Goal: Information Seeking & Learning: Check status

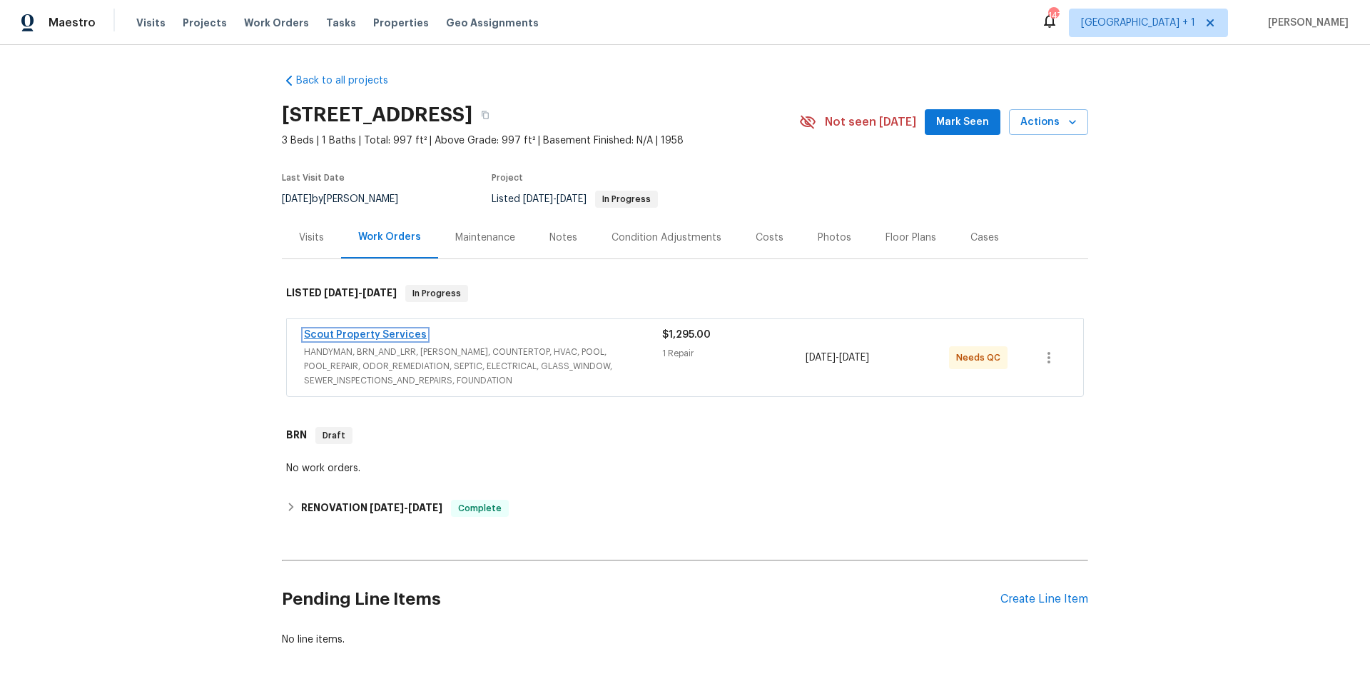
click at [396, 337] on link "Scout Property Services" at bounding box center [365, 335] width 123 height 10
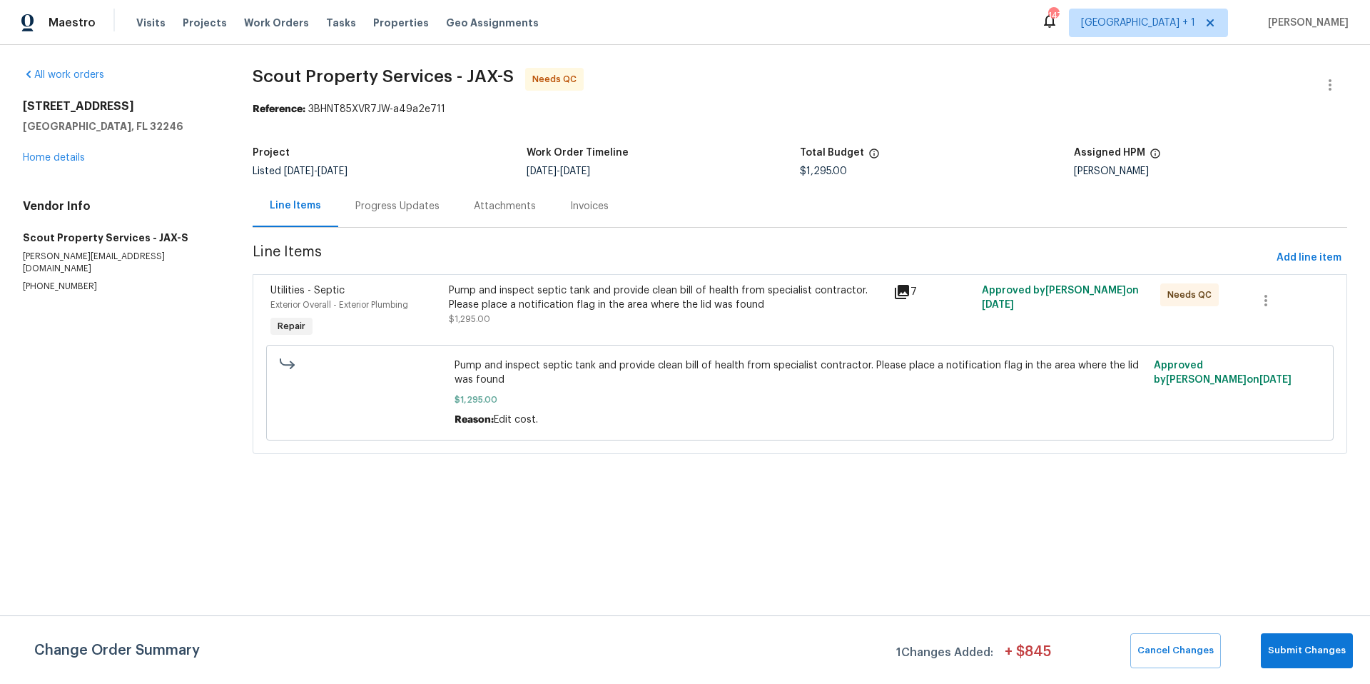
click at [385, 206] on div "Progress Updates" at bounding box center [397, 206] width 84 height 14
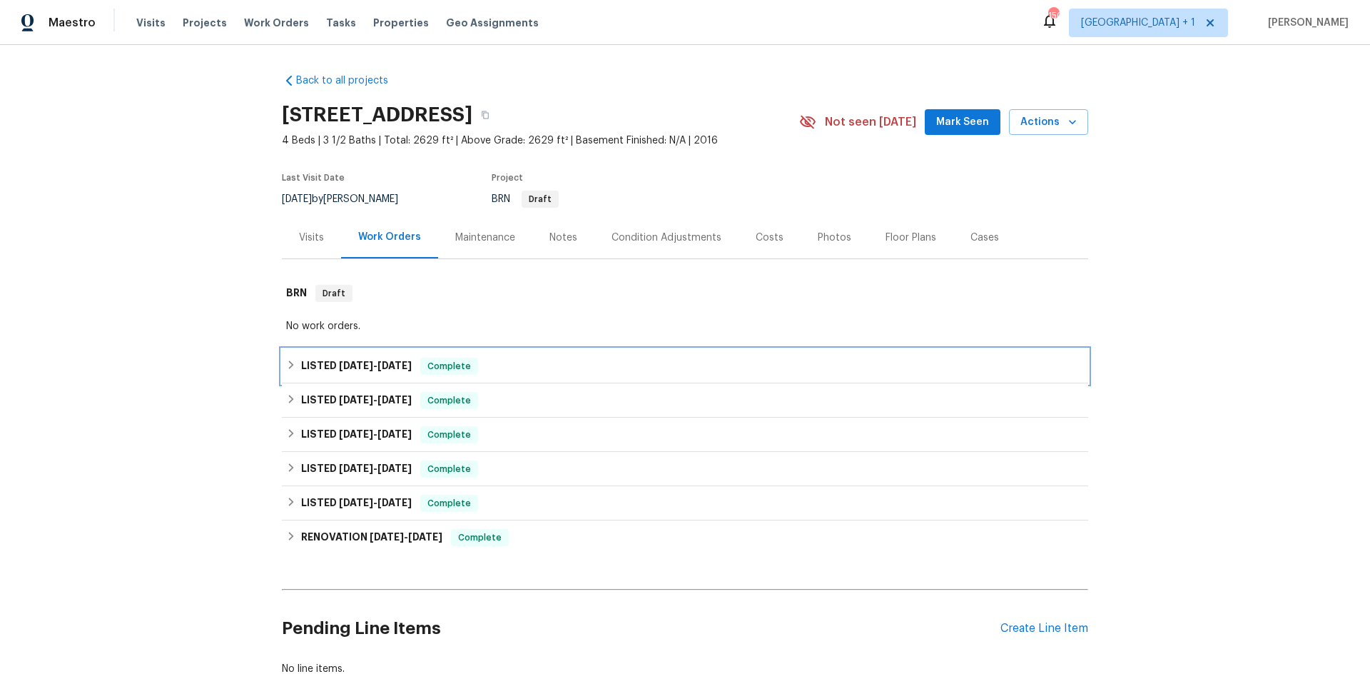
click at [537, 366] on div "LISTED 9/16/25 - 9/18/25 Complete" at bounding box center [685, 366] width 798 height 17
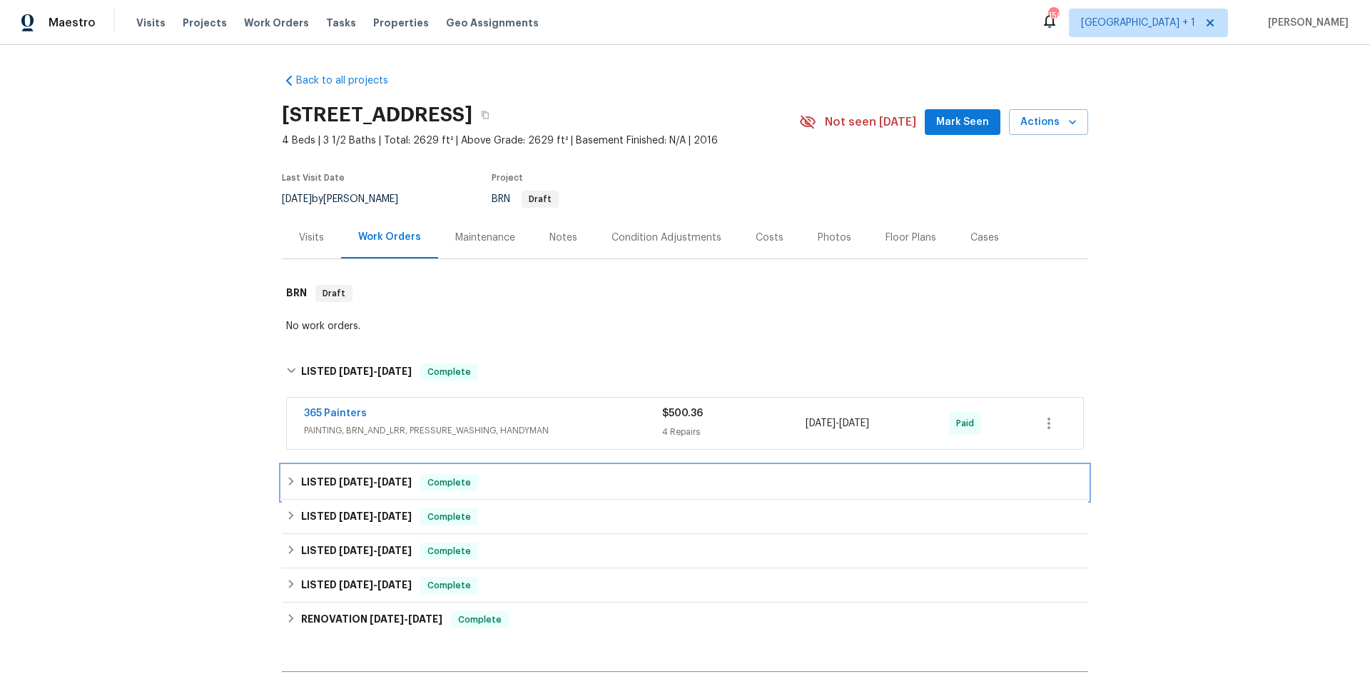
click at [526, 483] on div "LISTED 9/16/25 - 9/24/25 Complete" at bounding box center [685, 482] width 798 height 17
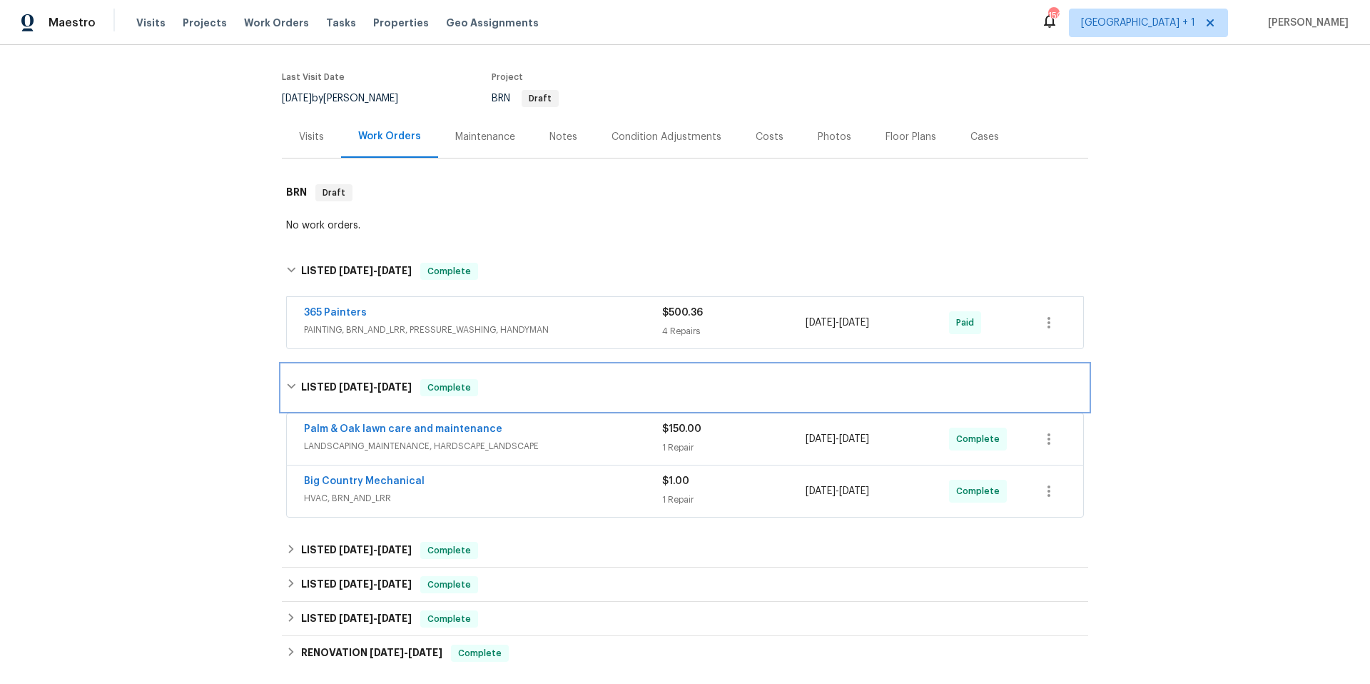
scroll to position [103, 0]
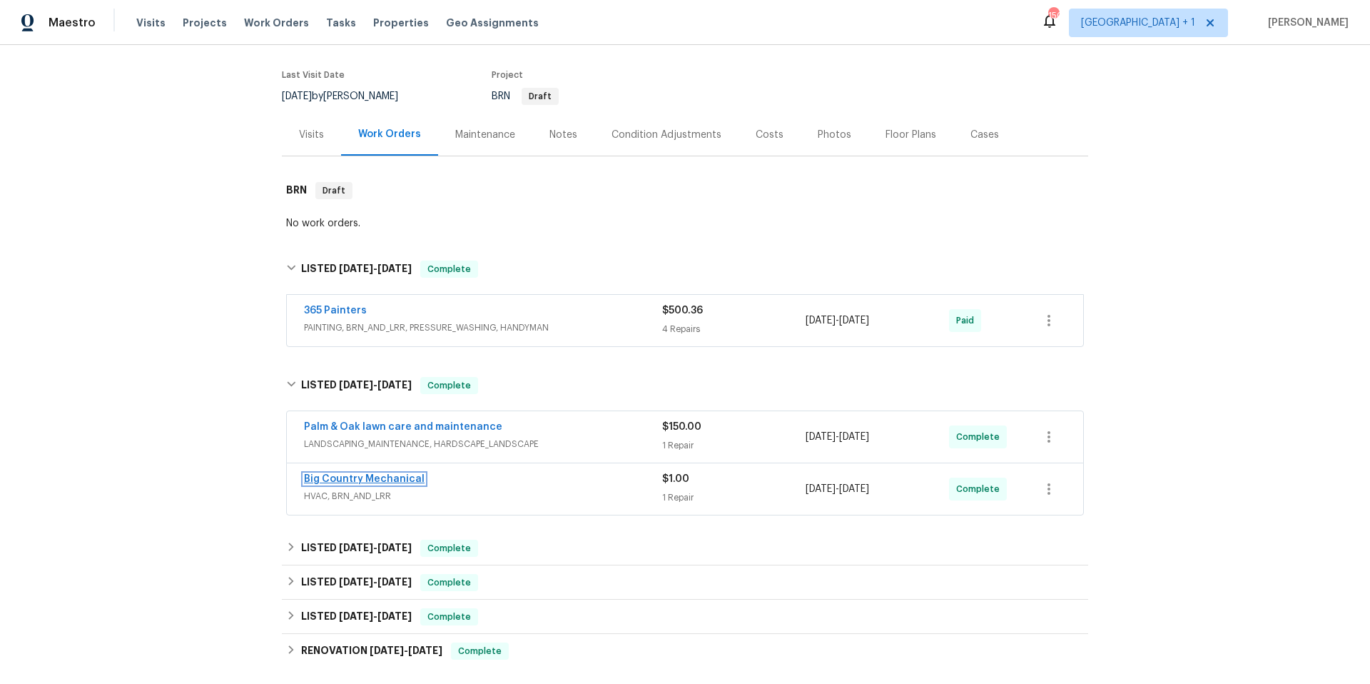
click at [367, 482] on link "Big Country Mechanical" at bounding box center [364, 479] width 121 height 10
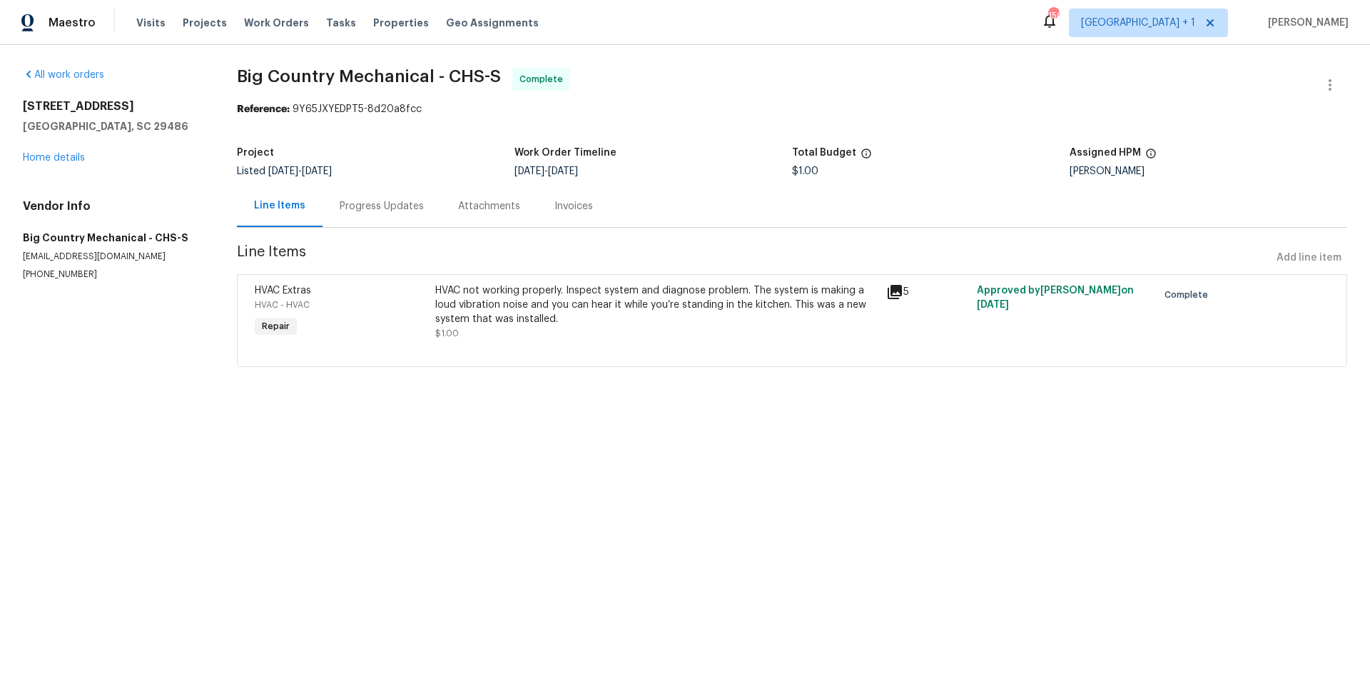
click at [385, 205] on div "Progress Updates" at bounding box center [382, 206] width 84 height 14
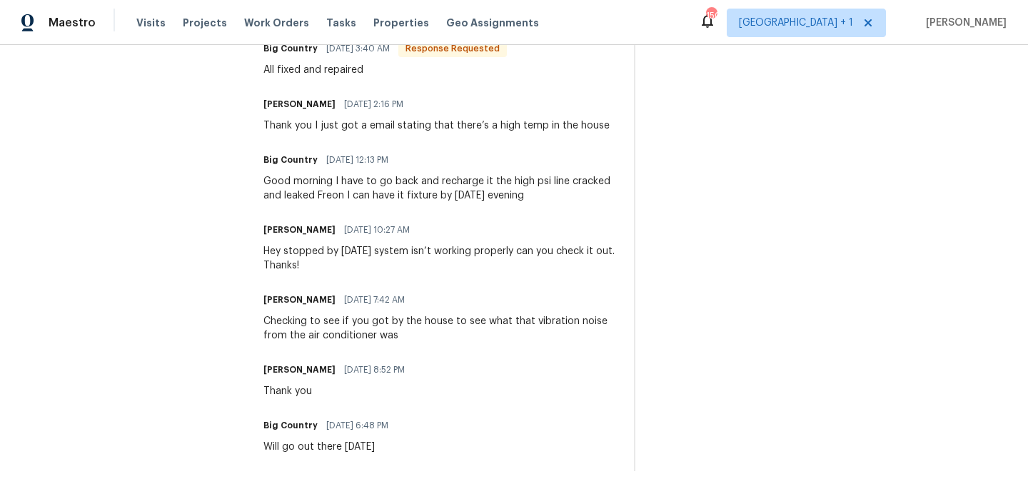
scroll to position [480, 0]
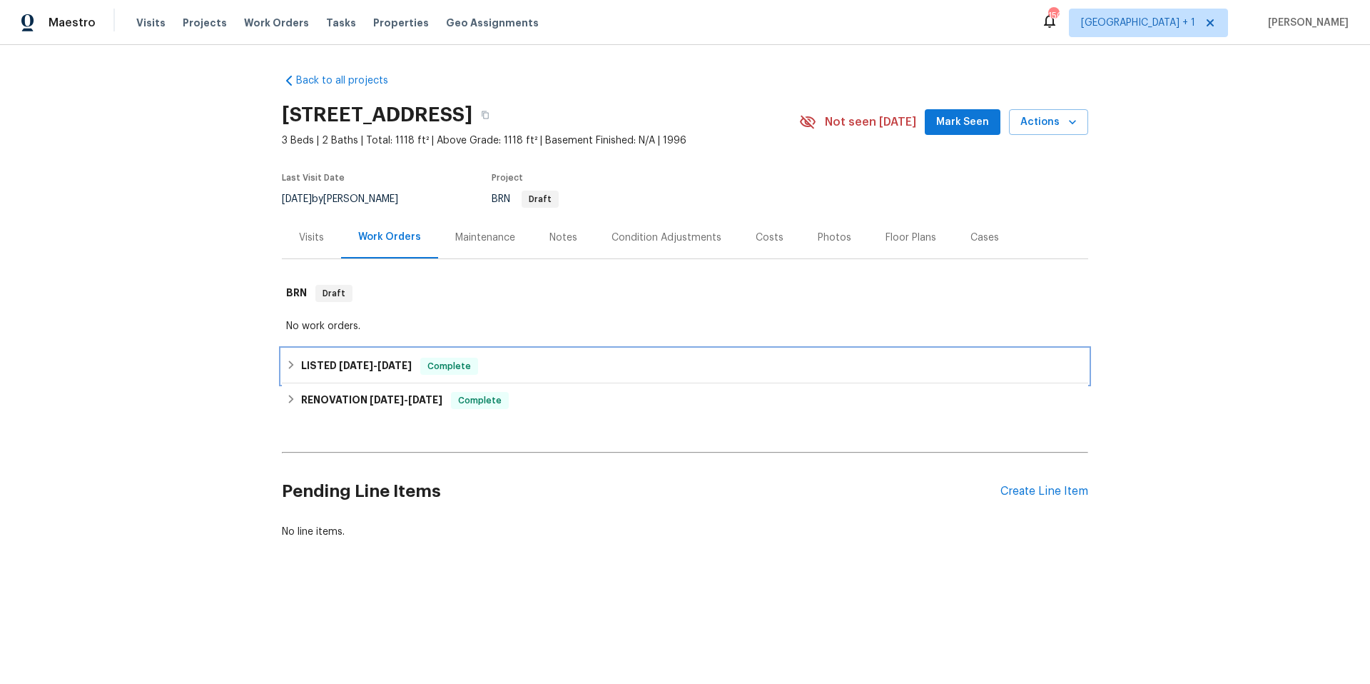
click at [595, 371] on div "LISTED [DATE] - [DATE] Complete" at bounding box center [685, 366] width 798 height 17
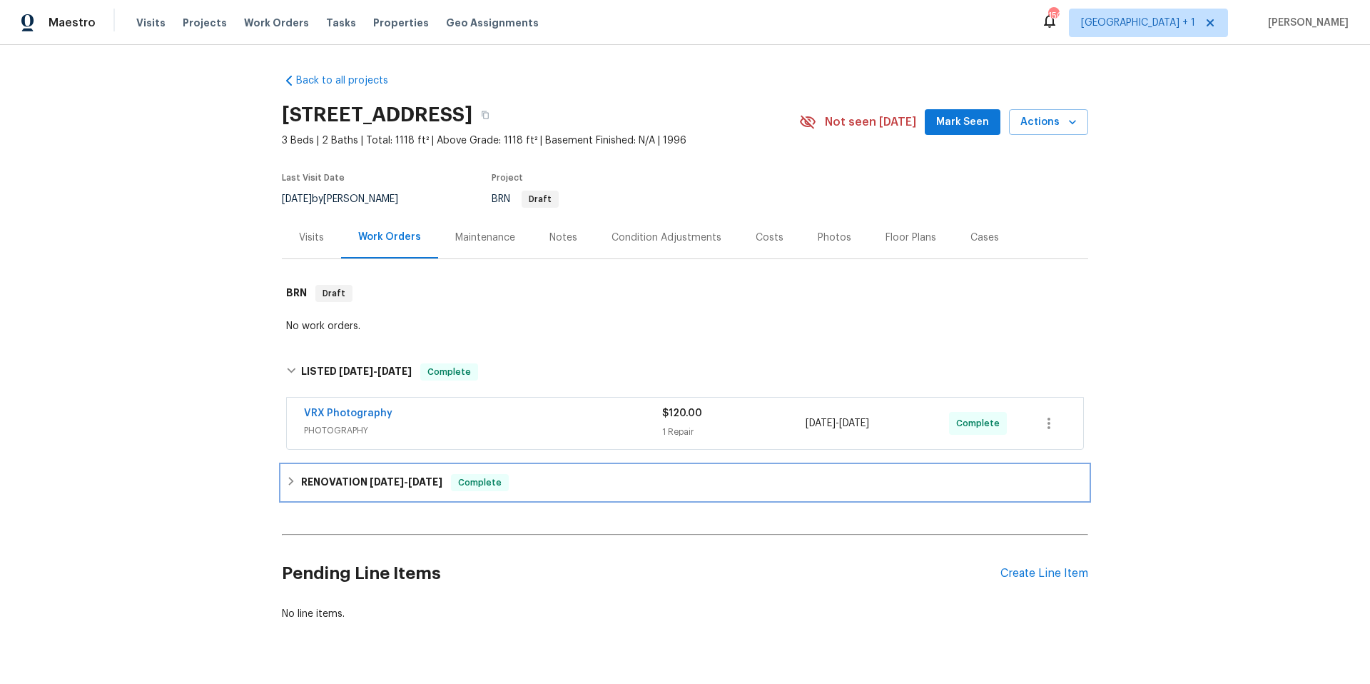
click at [578, 486] on div "RENOVATION [DATE] - [DATE] Complete" at bounding box center [685, 482] width 798 height 17
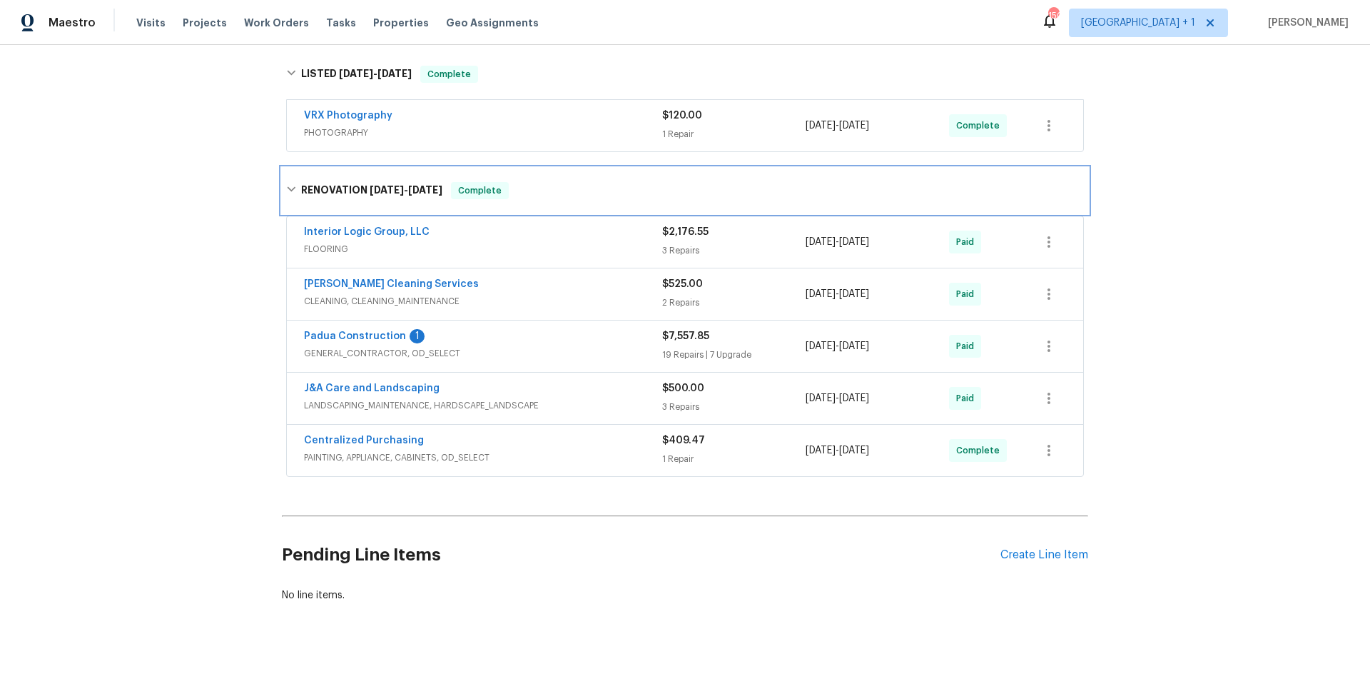
scroll to position [301, 0]
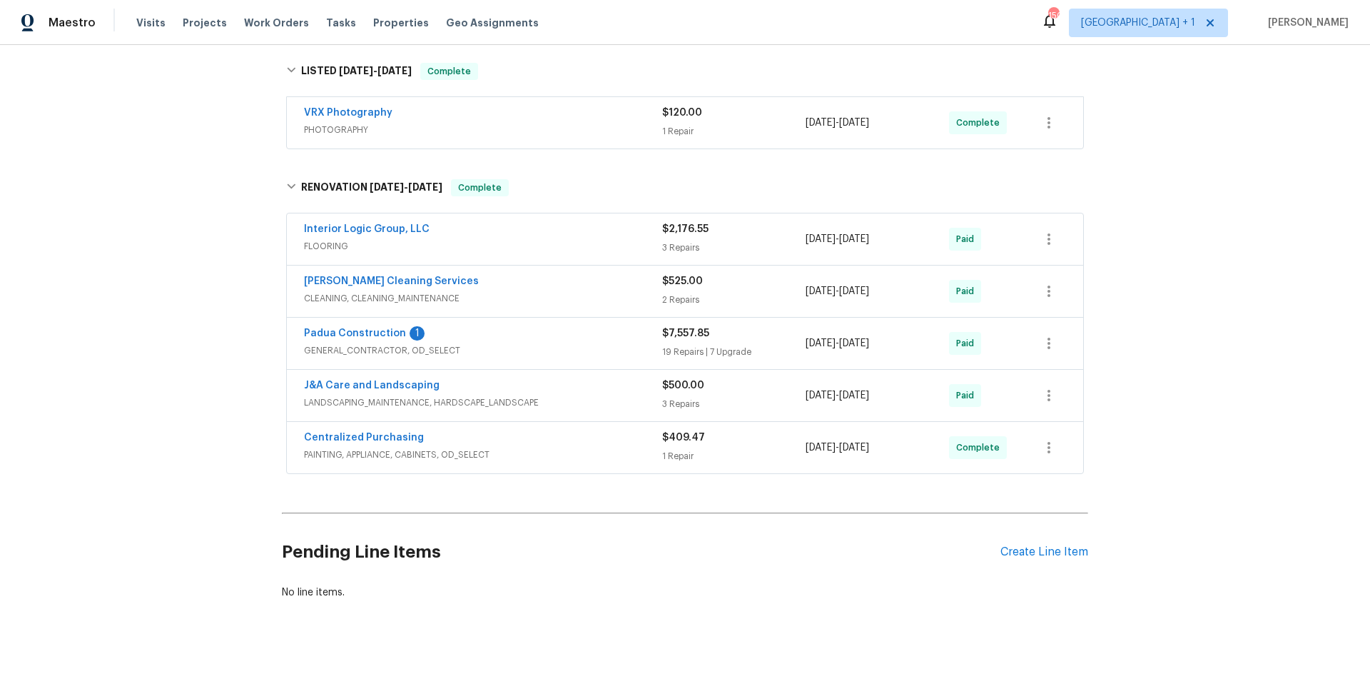
click at [538, 357] on span "GENERAL_CONTRACTOR, OD_SELECT" at bounding box center [483, 350] width 358 height 14
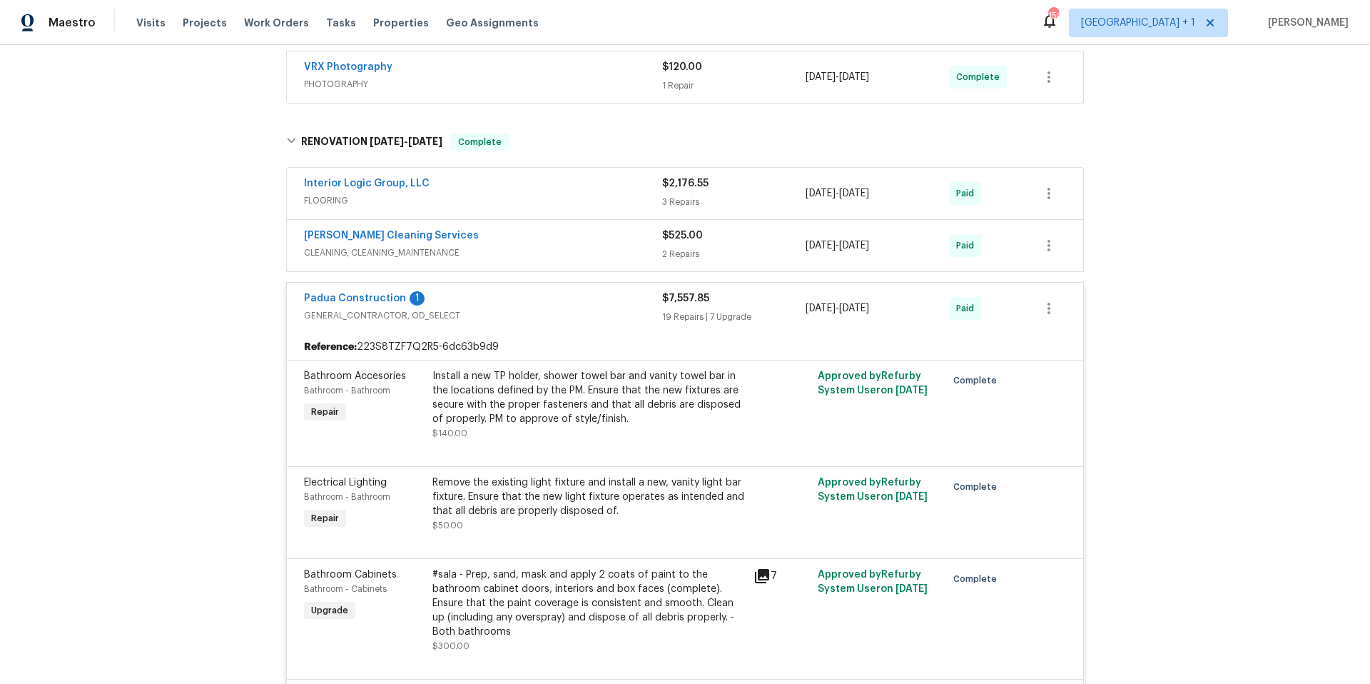
scroll to position [0, 0]
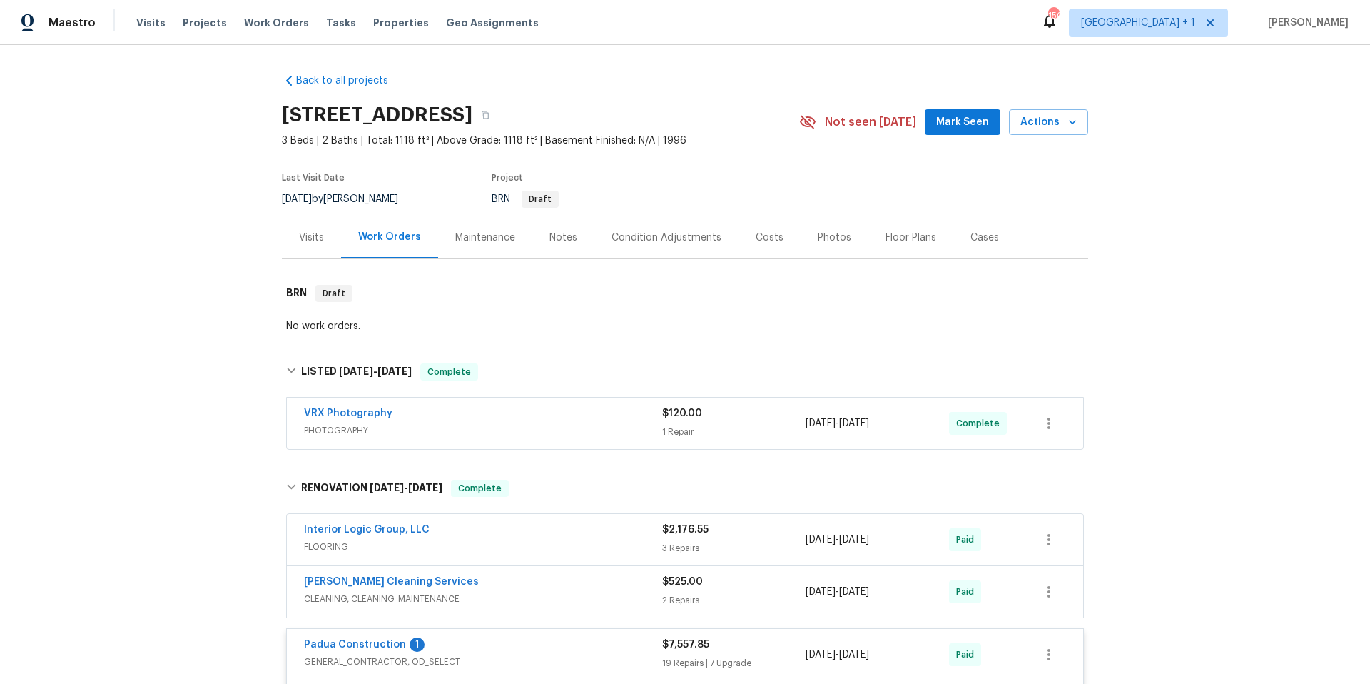
click at [685, 236] on div "Condition Adjustments" at bounding box center [667, 238] width 110 height 14
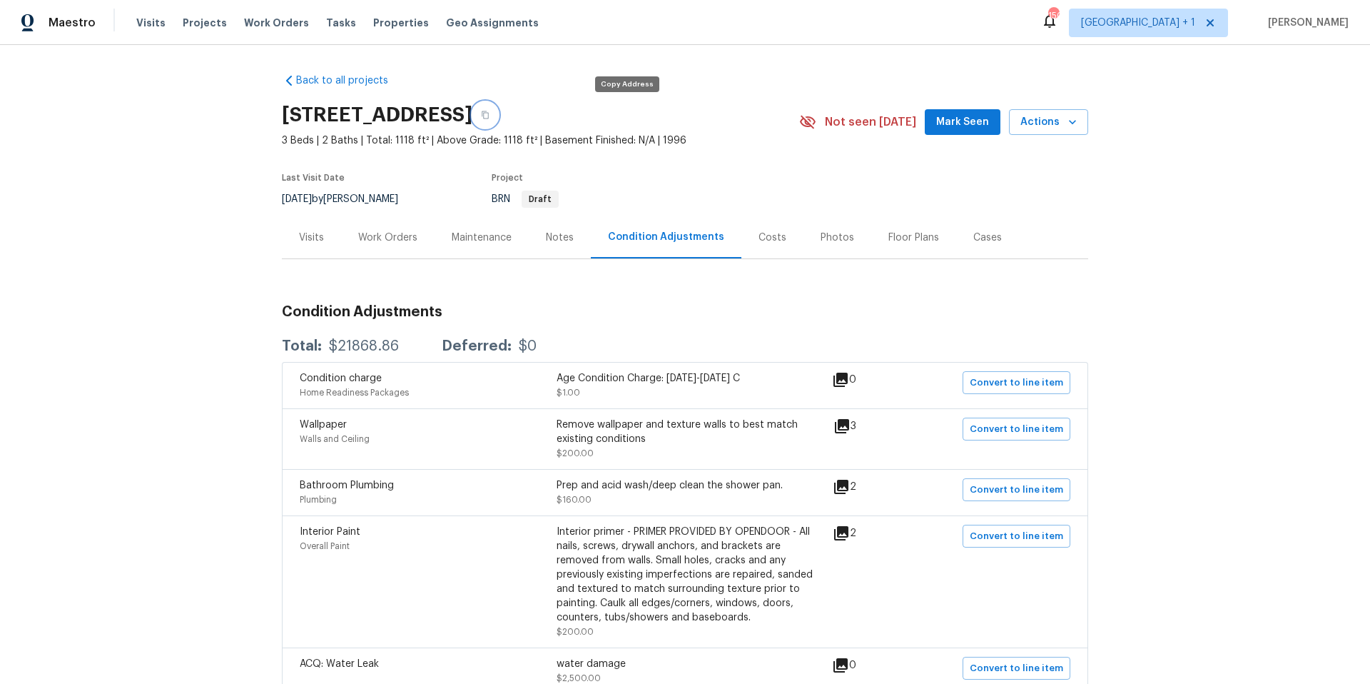
click at [490, 113] on icon "button" at bounding box center [485, 115] width 9 height 9
click at [382, 233] on div "Work Orders" at bounding box center [387, 238] width 59 height 14
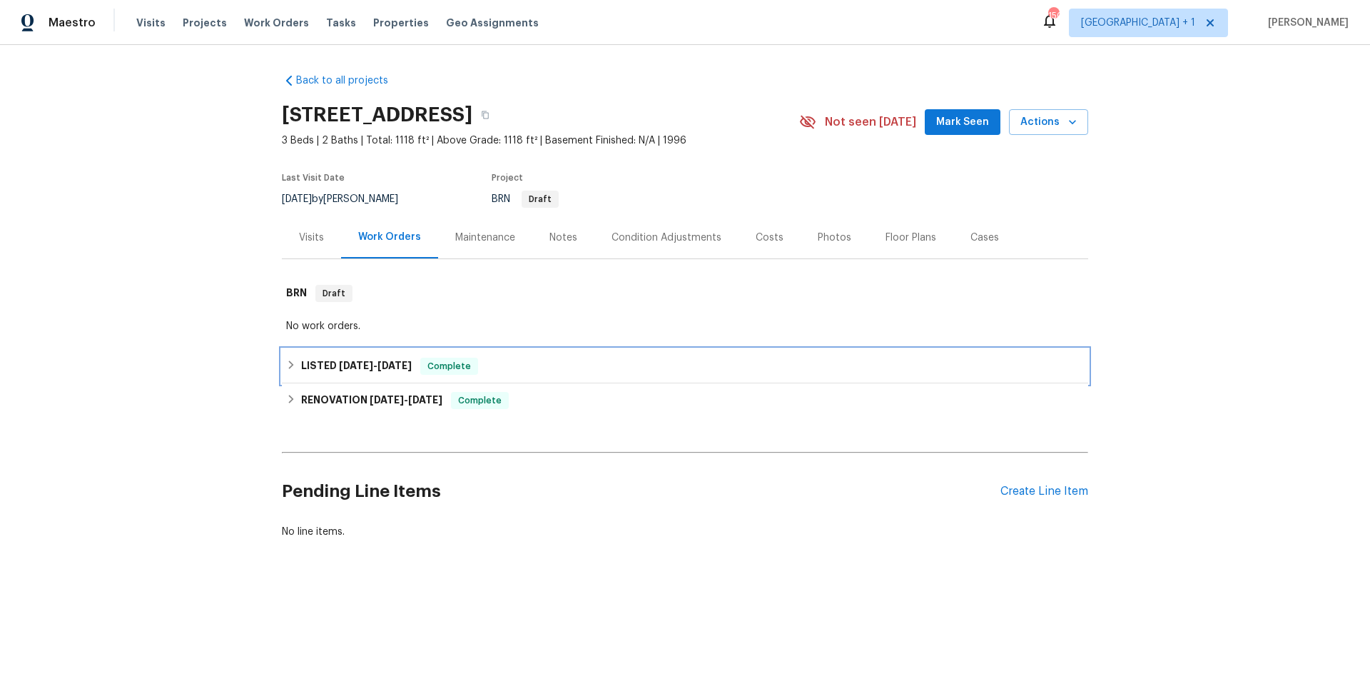
click at [555, 370] on div "LISTED [DATE] - [DATE] Complete" at bounding box center [685, 366] width 798 height 17
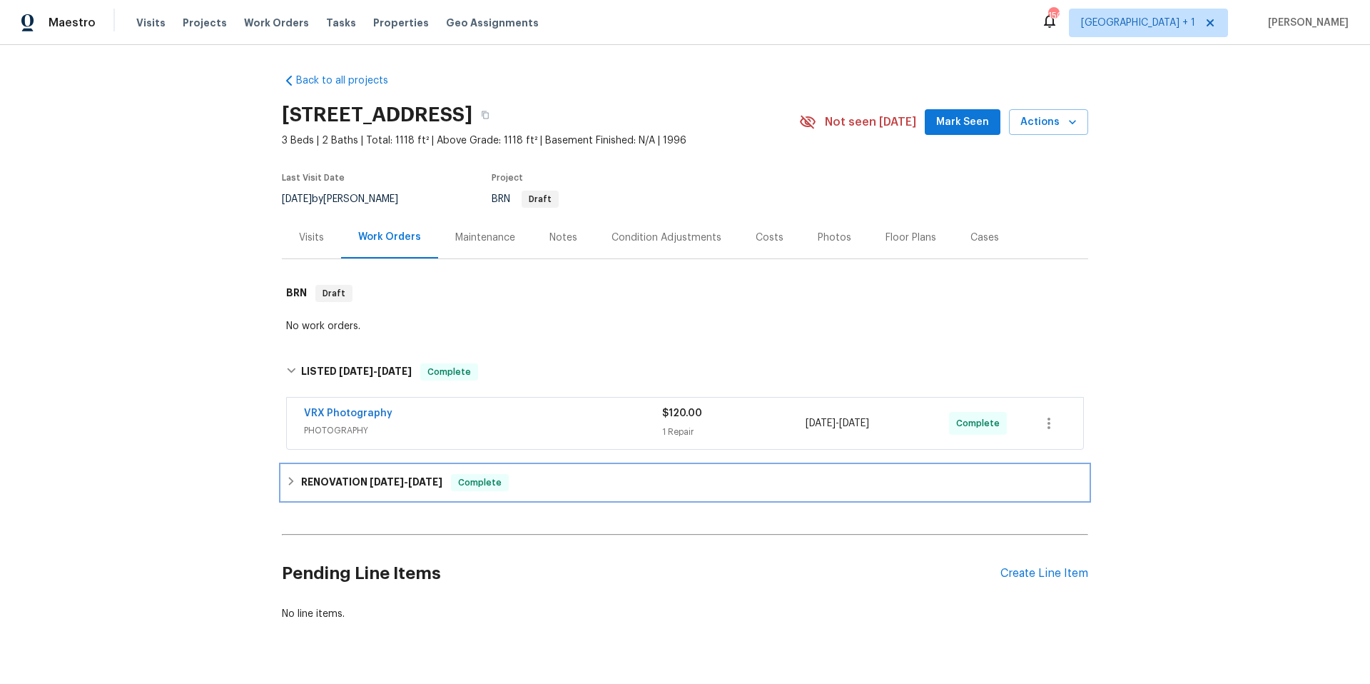
click at [602, 488] on div "RENOVATION [DATE] - [DATE] Complete" at bounding box center [685, 482] width 798 height 17
